Goal: Task Accomplishment & Management: Complete application form

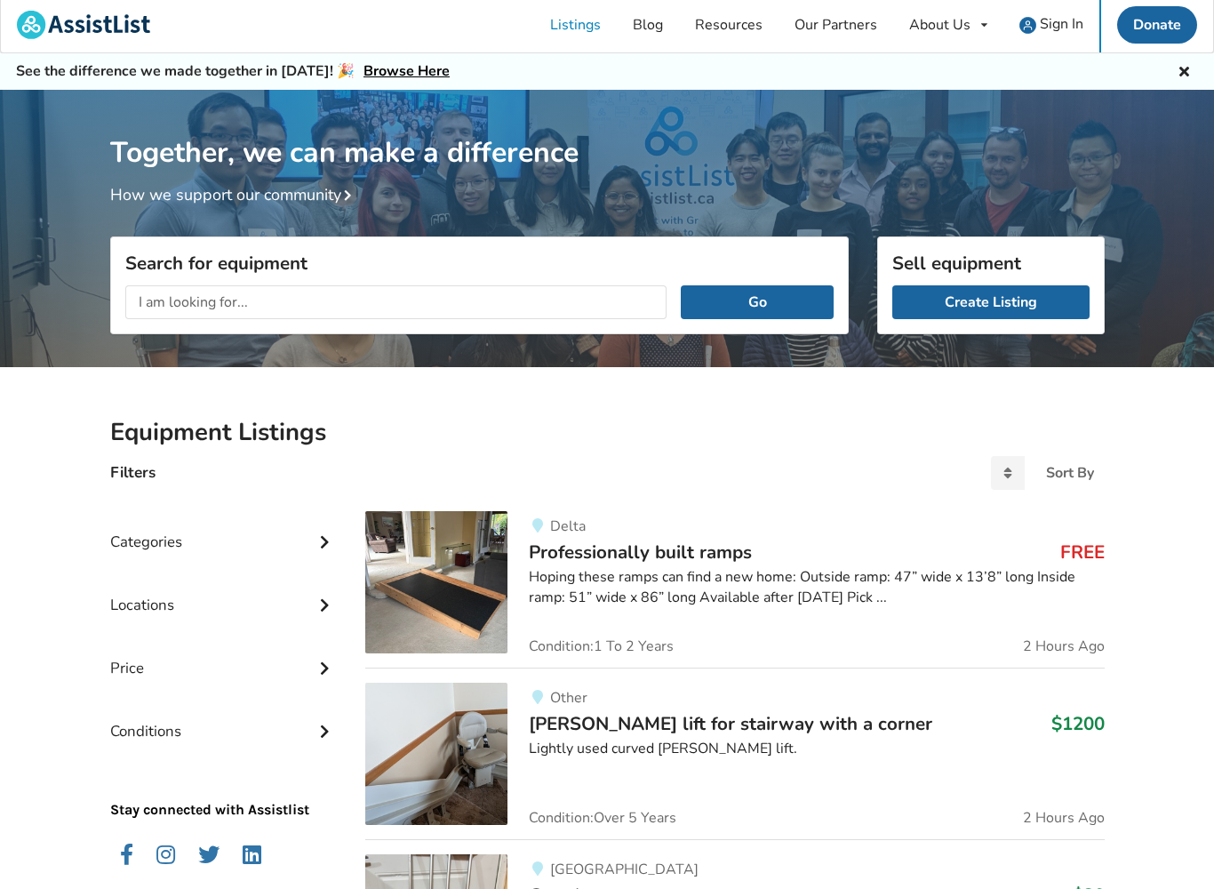
scroll to position [5, 0]
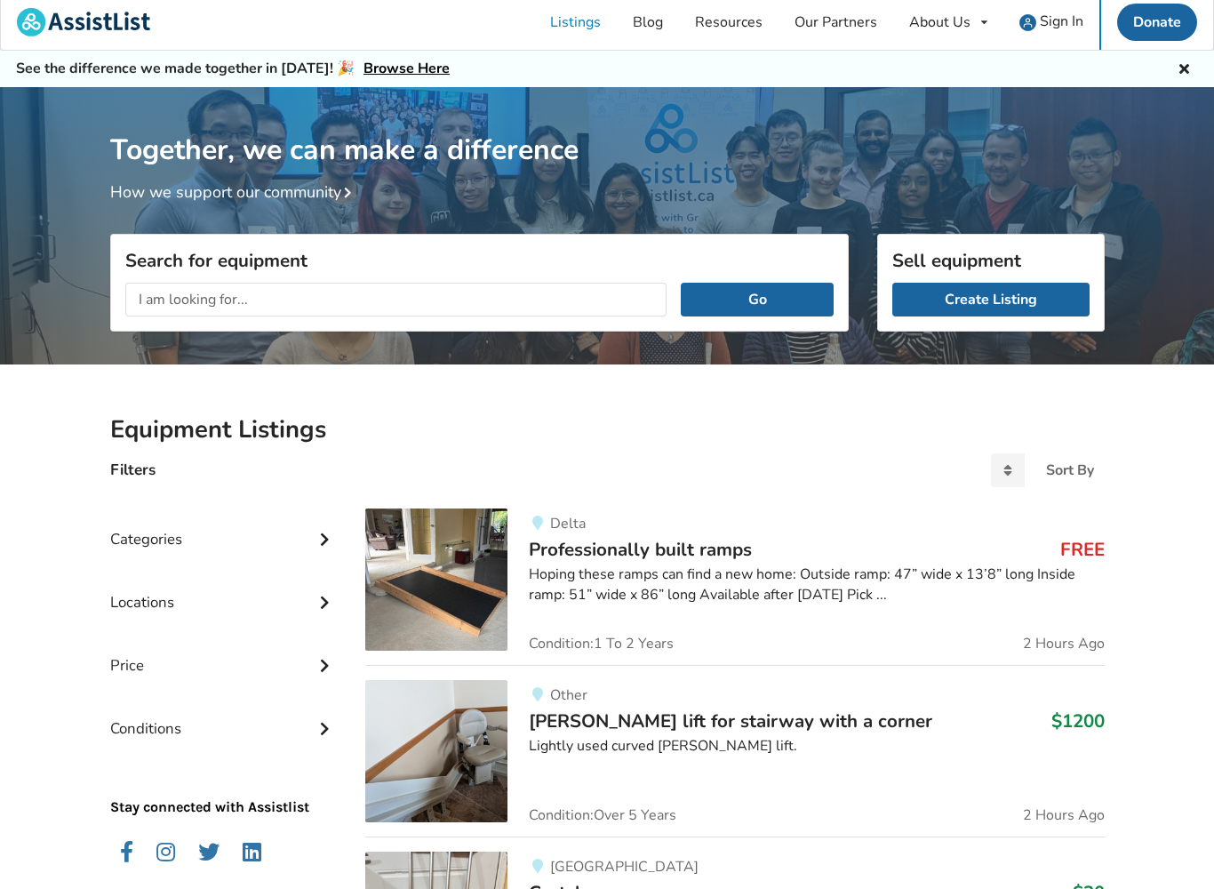
click at [920, 301] on link "Create Listing" at bounding box center [991, 301] width 197 height 34
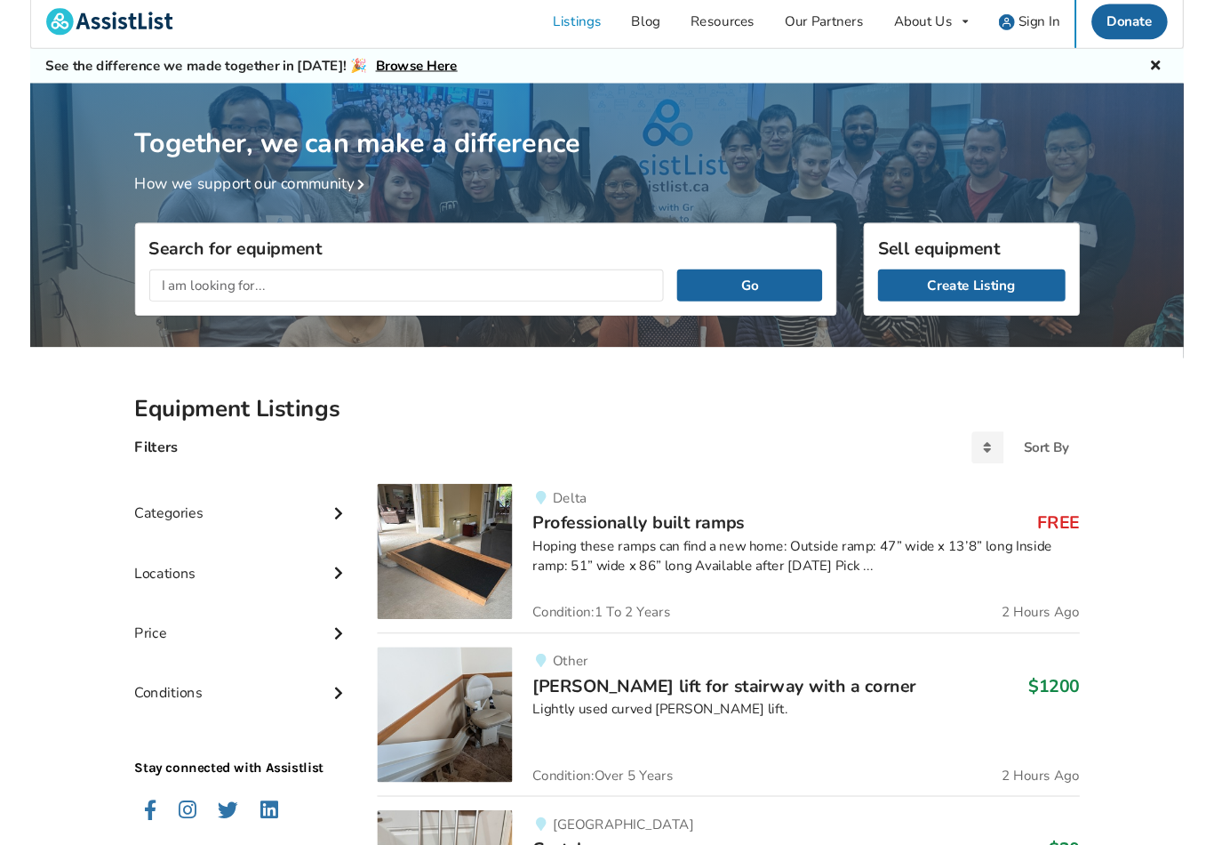
scroll to position [6, 0]
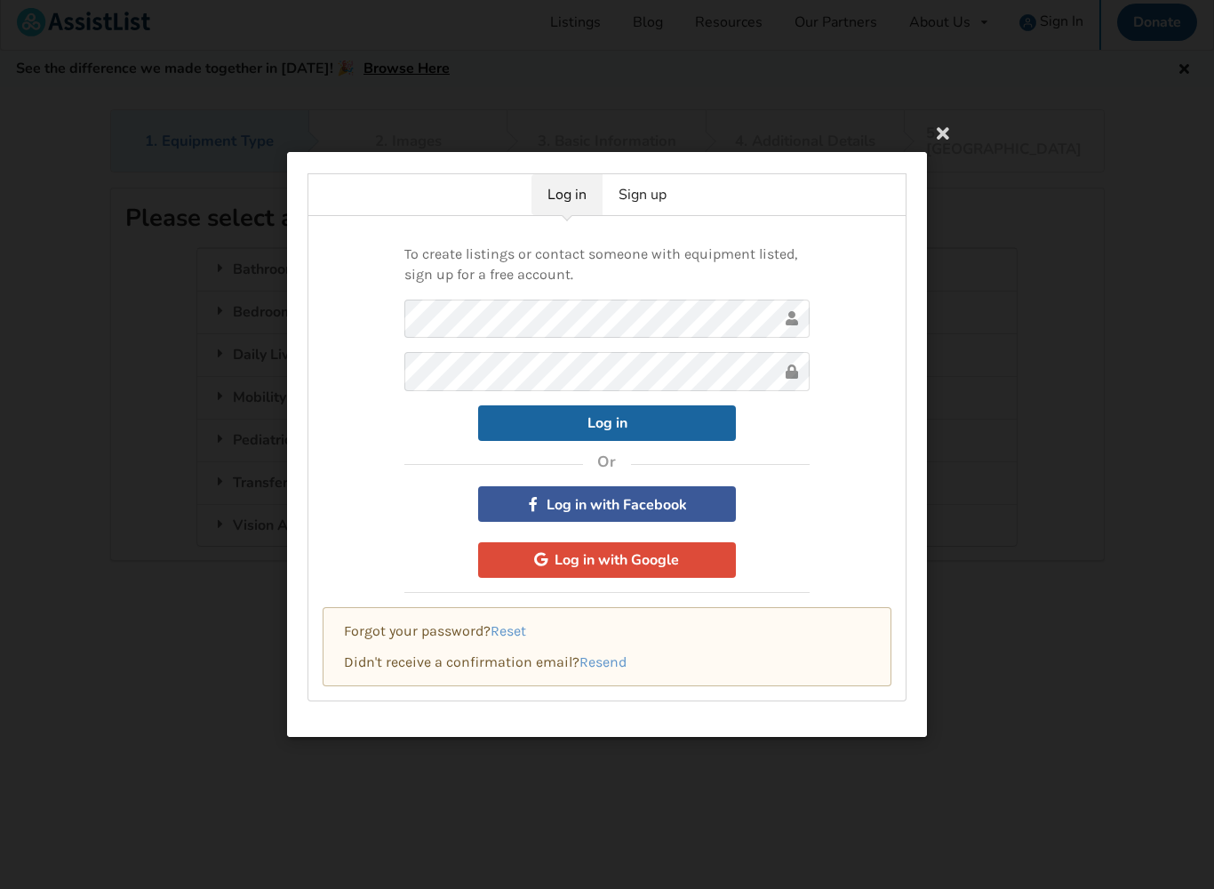
click at [645, 200] on link "Sign up" at bounding box center [643, 194] width 80 height 41
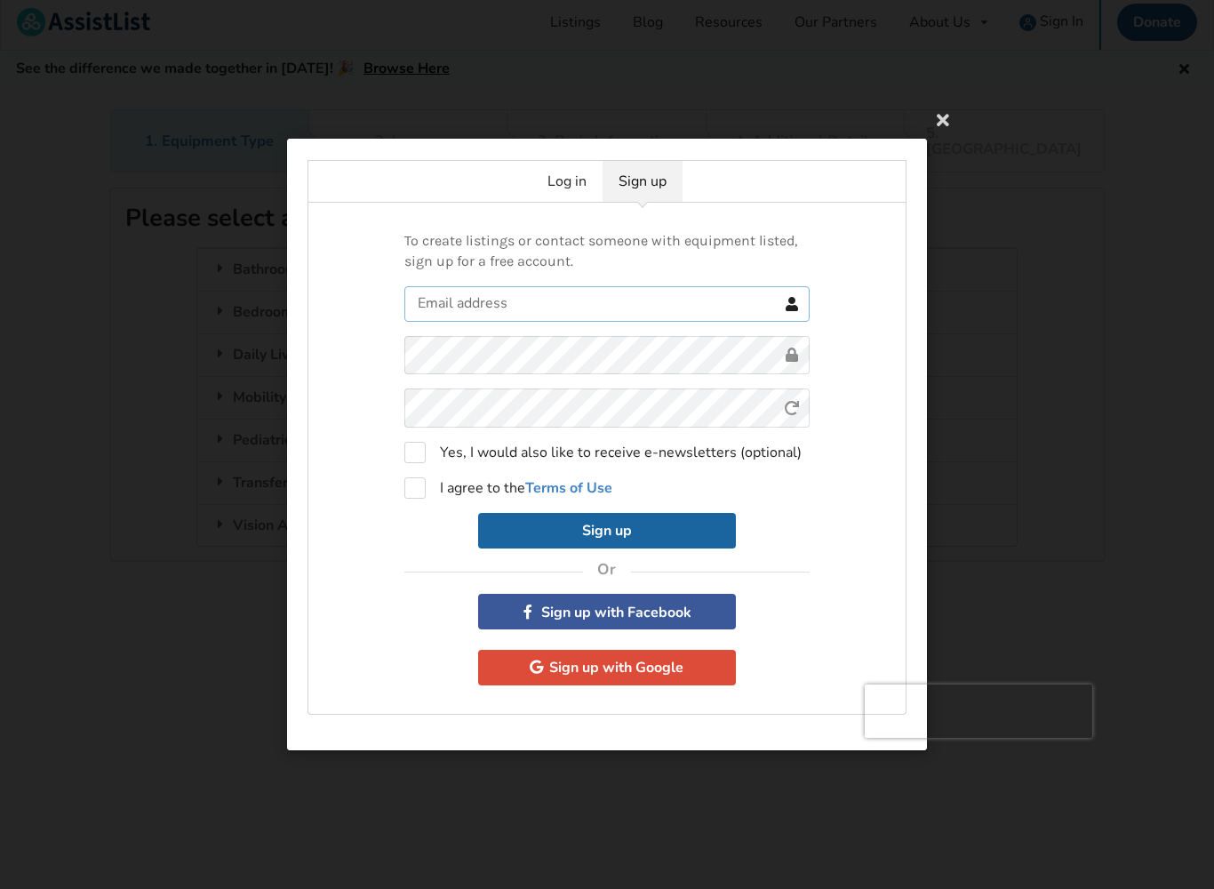
click at [447, 299] on input "text" at bounding box center [607, 304] width 405 height 36
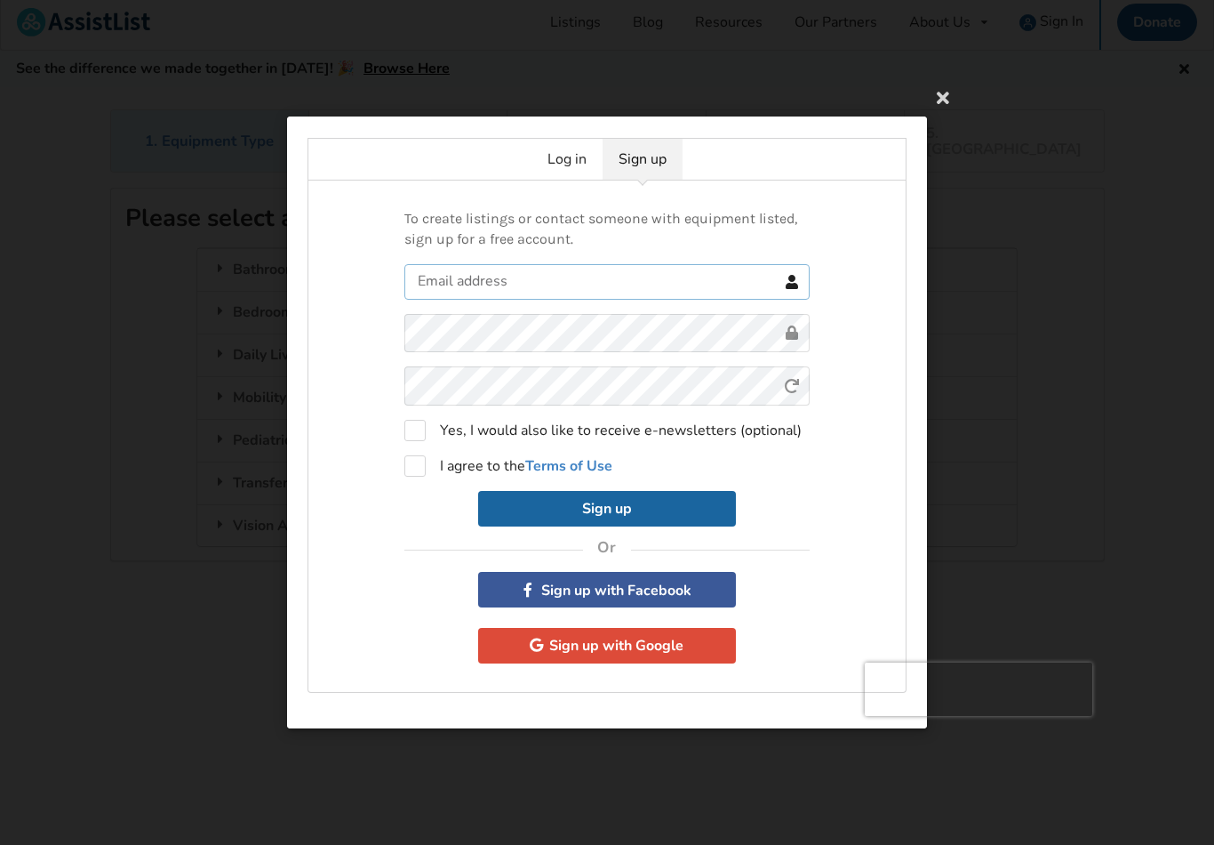
scroll to position [5, 0]
type input "[EMAIL_ADDRESS][DOMAIN_NAME]"
click at [437, 389] on form "[EMAIL_ADDRESS][DOMAIN_NAME] 0cAFcWeA4NoBoFSslNqyN2VeFxbF79OGDUTxxRHtXKRweaxK6Y…" at bounding box center [607, 395] width 405 height 262
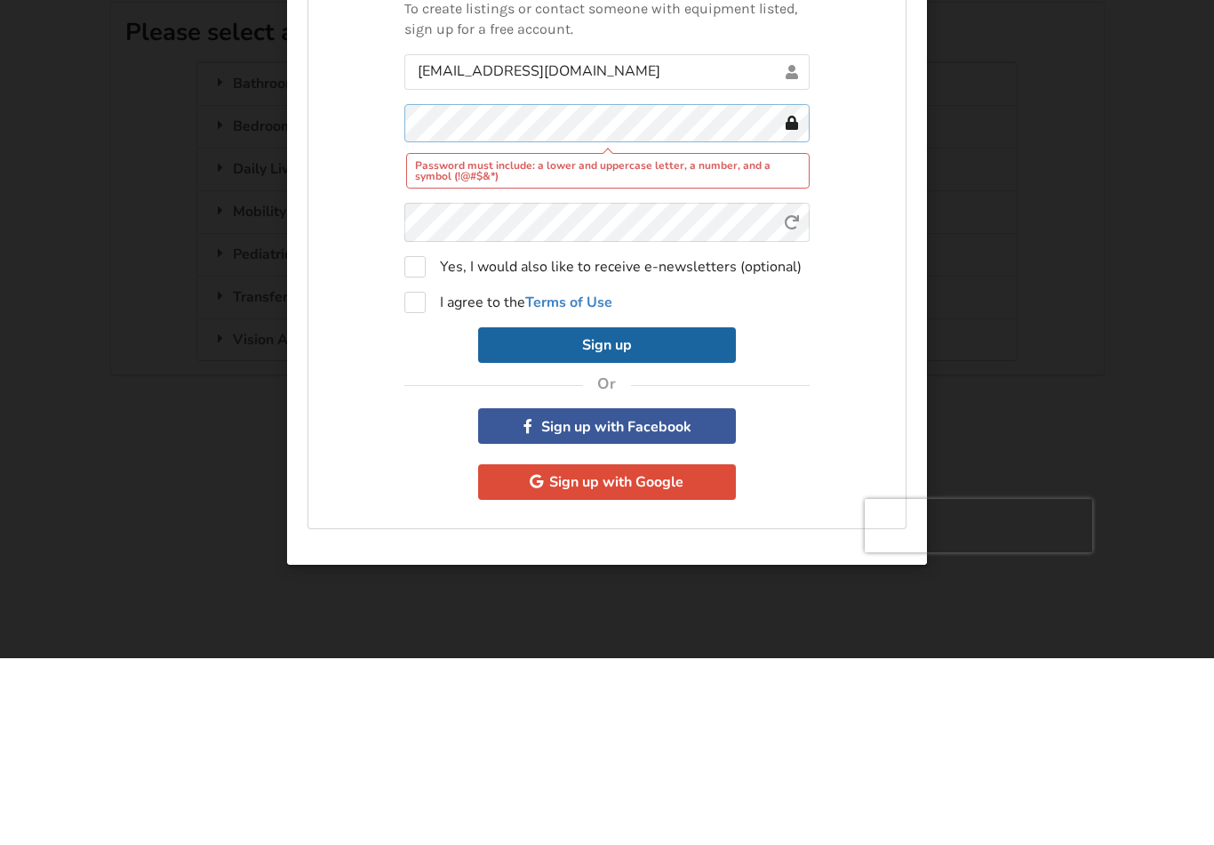
click at [593, 291] on div "Password must include: a lower and uppercase letter, a number, and a symbol (!@…" at bounding box center [607, 333] width 405 height 84
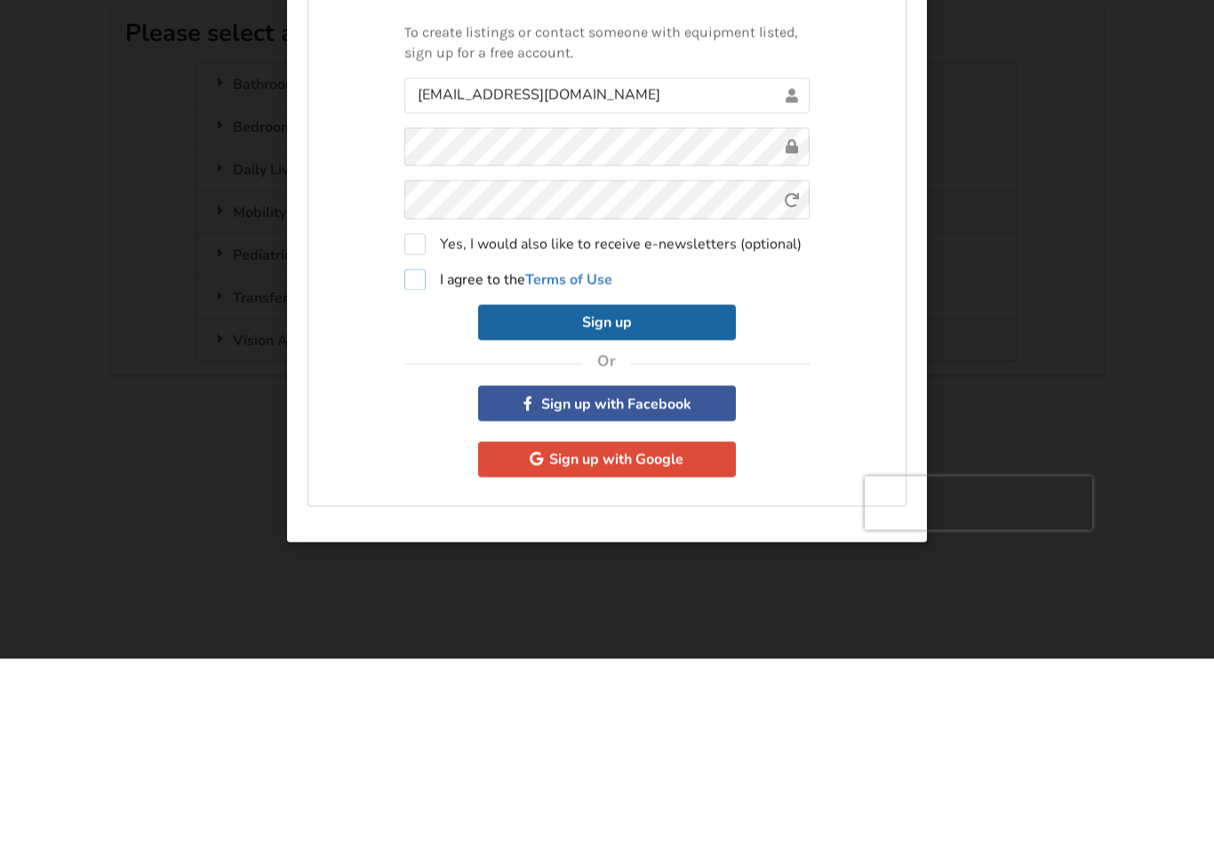
click at [413, 455] on label "I agree to the Terms of Use" at bounding box center [509, 465] width 208 height 21
checkbox input "true"
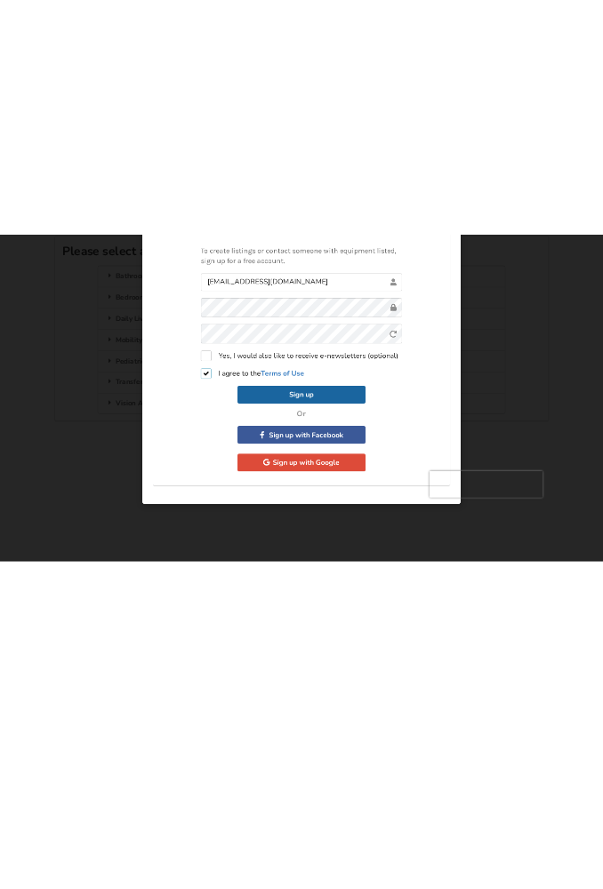
scroll to position [92, 0]
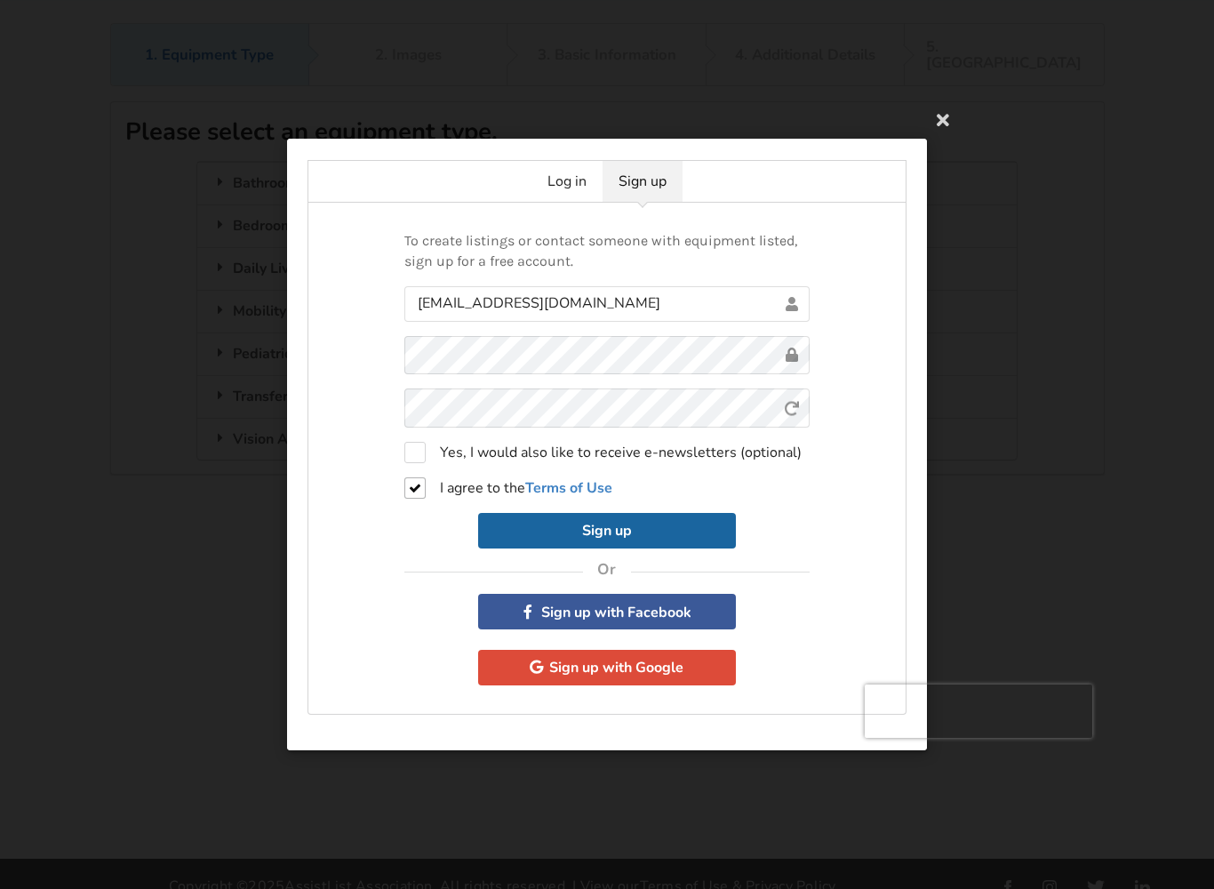
click at [533, 531] on button "Sign up" at bounding box center [607, 531] width 258 height 36
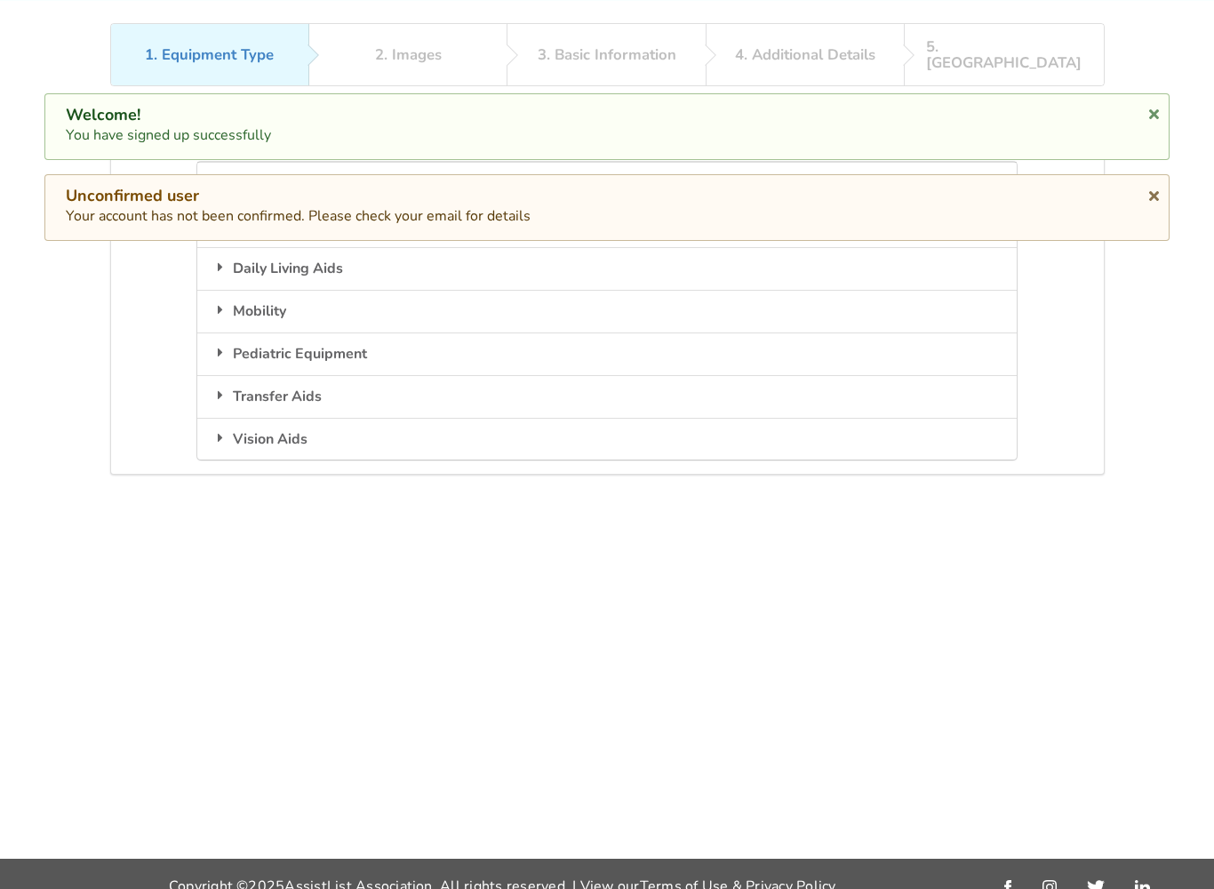
click at [132, 354] on div "Please select an equipment type. Bathroom Safety Equipment that assists individ…" at bounding box center [607, 287] width 995 height 373
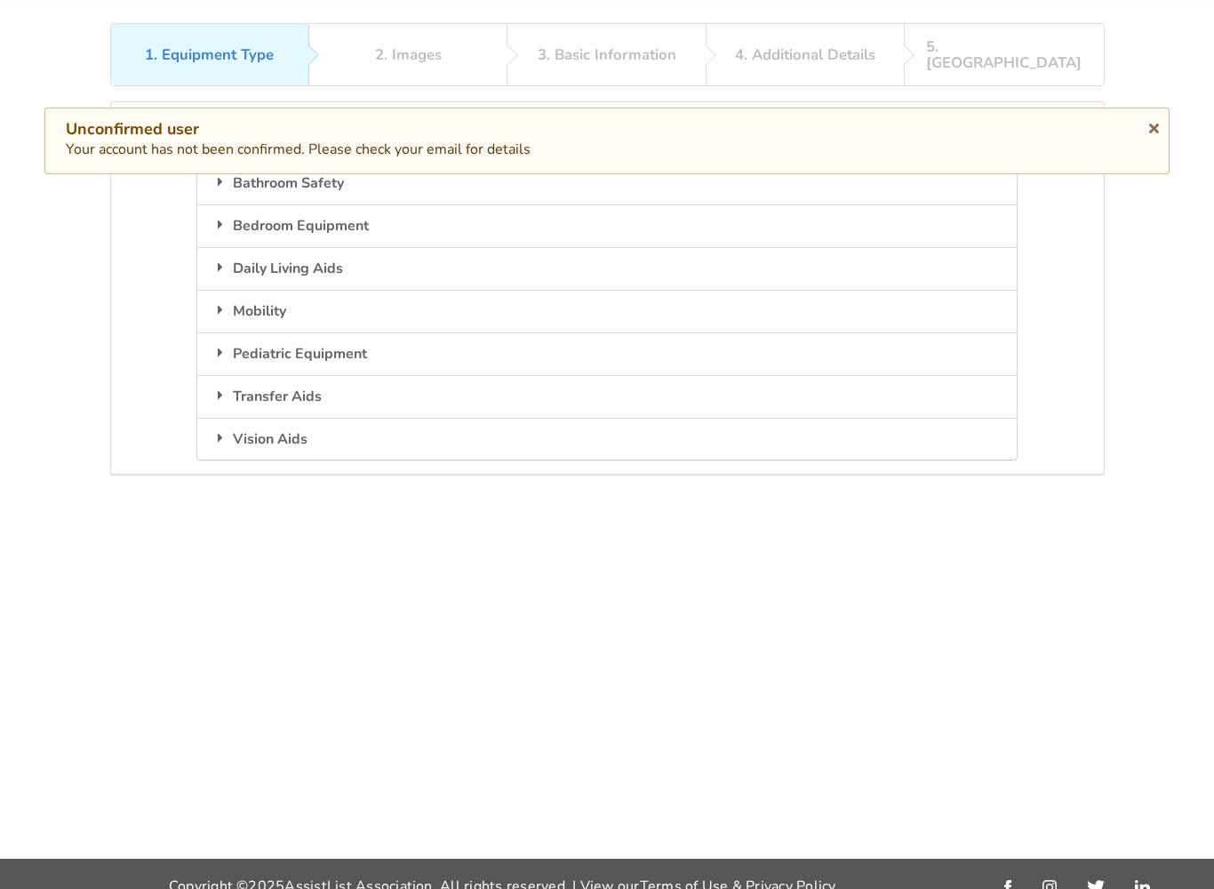
click at [1152, 124] on icon at bounding box center [1154, 125] width 17 height 14
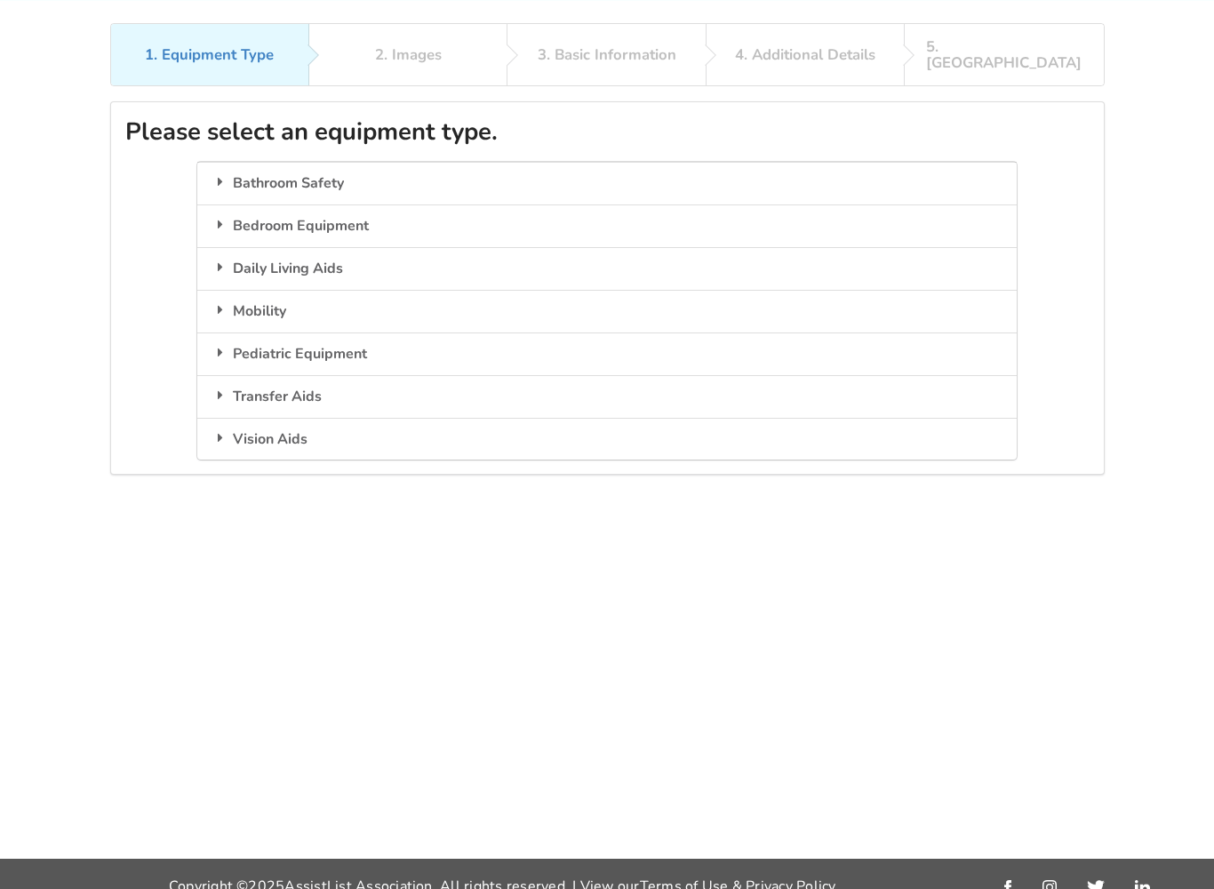
click at [227, 302] on icon at bounding box center [221, 309] width 18 height 14
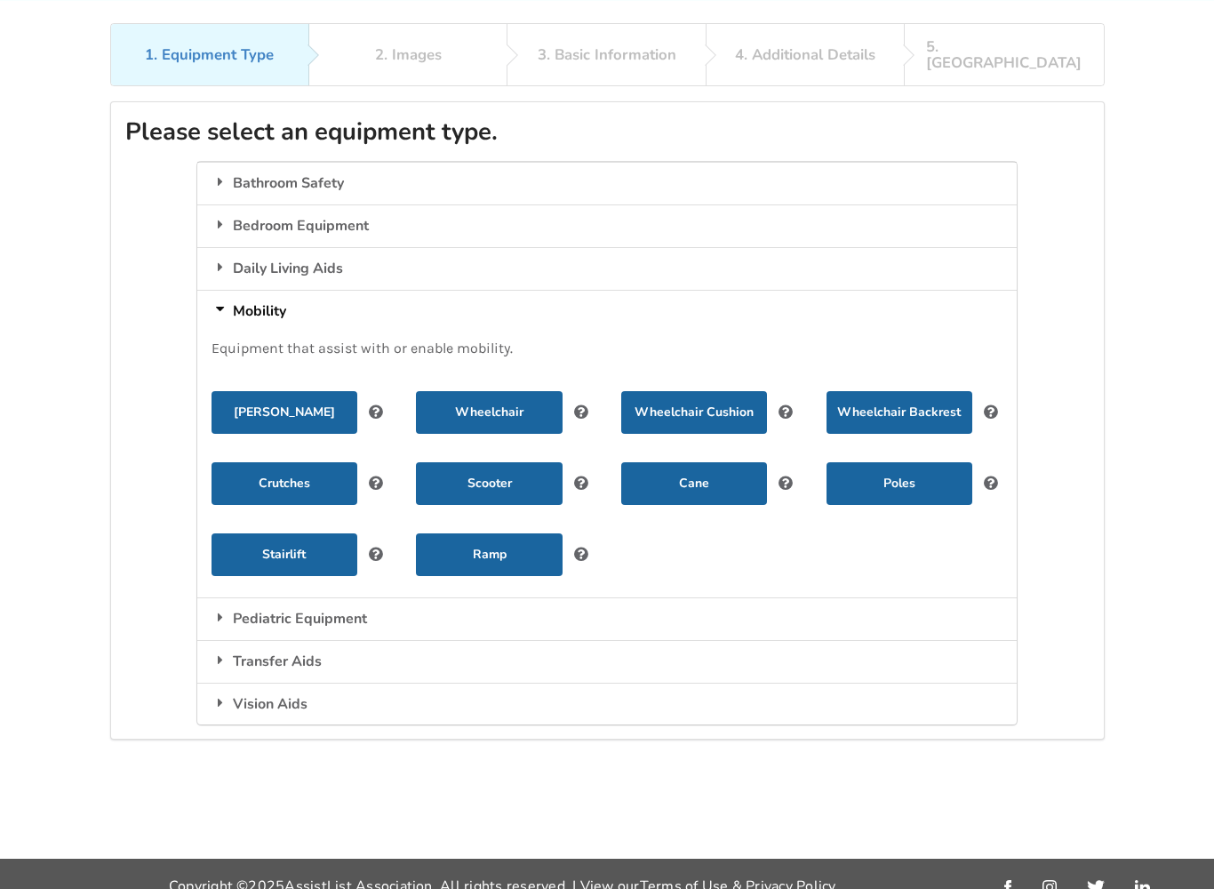
click at [473, 391] on button "Wheelchair" at bounding box center [489, 412] width 146 height 43
